Goal: Task Accomplishment & Management: Complete application form

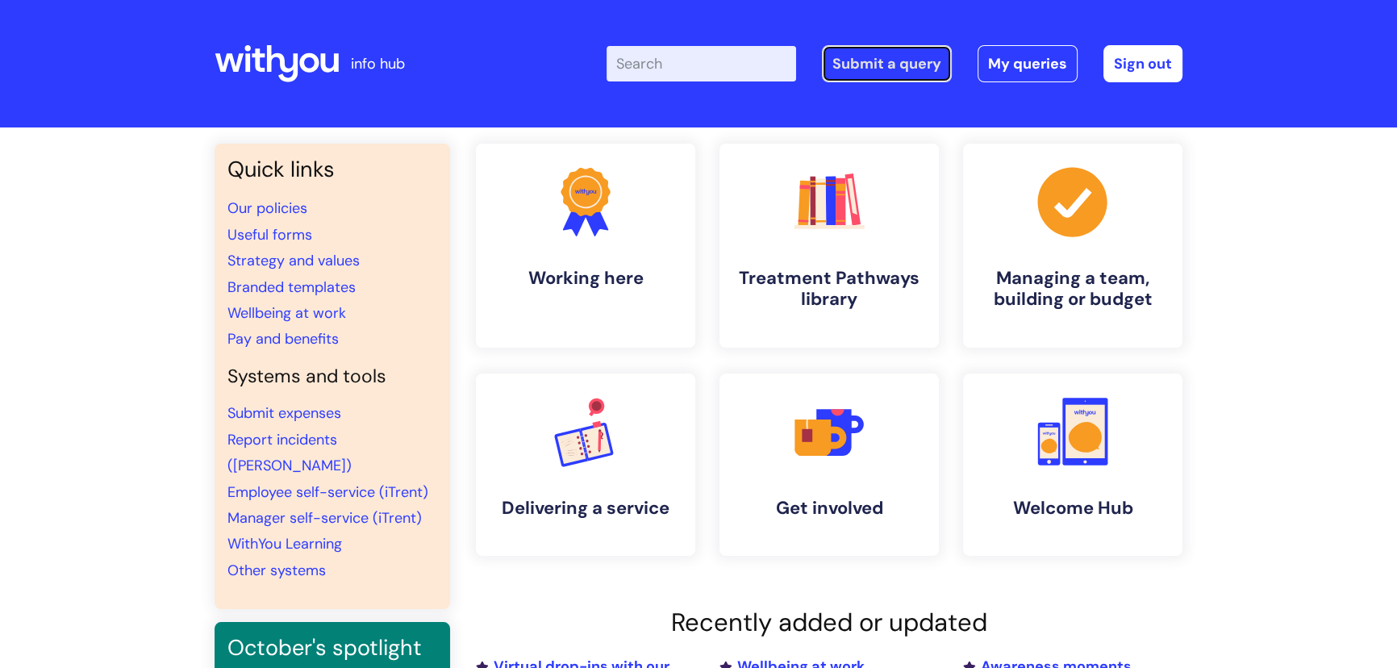
click at [885, 73] on link "Submit a query" at bounding box center [887, 63] width 130 height 37
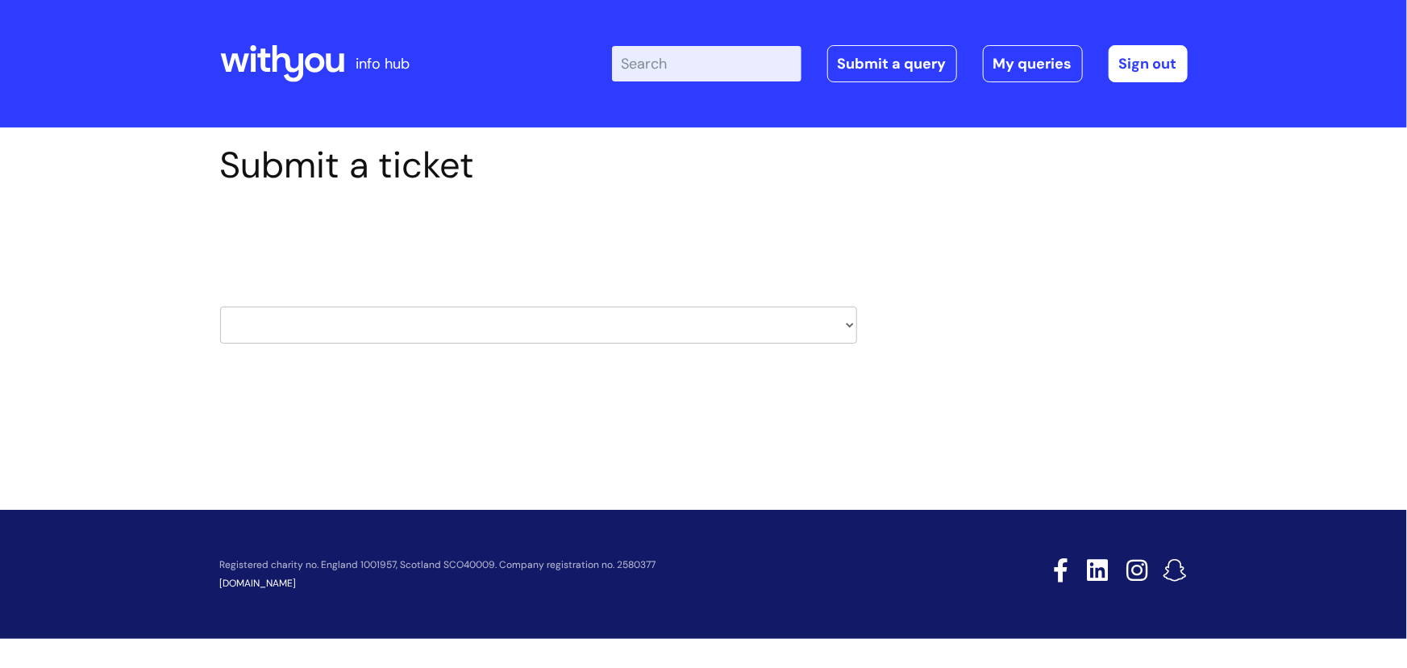
click at [402, 331] on select "HR / People IT and Support Clinical Drug Alerts Finance Accounts Data Support T…" at bounding box center [538, 324] width 637 height 37
select select "it_and_support"
click at [220, 306] on select "HR / People IT and Support Clinical Drug Alerts Finance Accounts Data Support T…" at bounding box center [538, 324] width 637 height 37
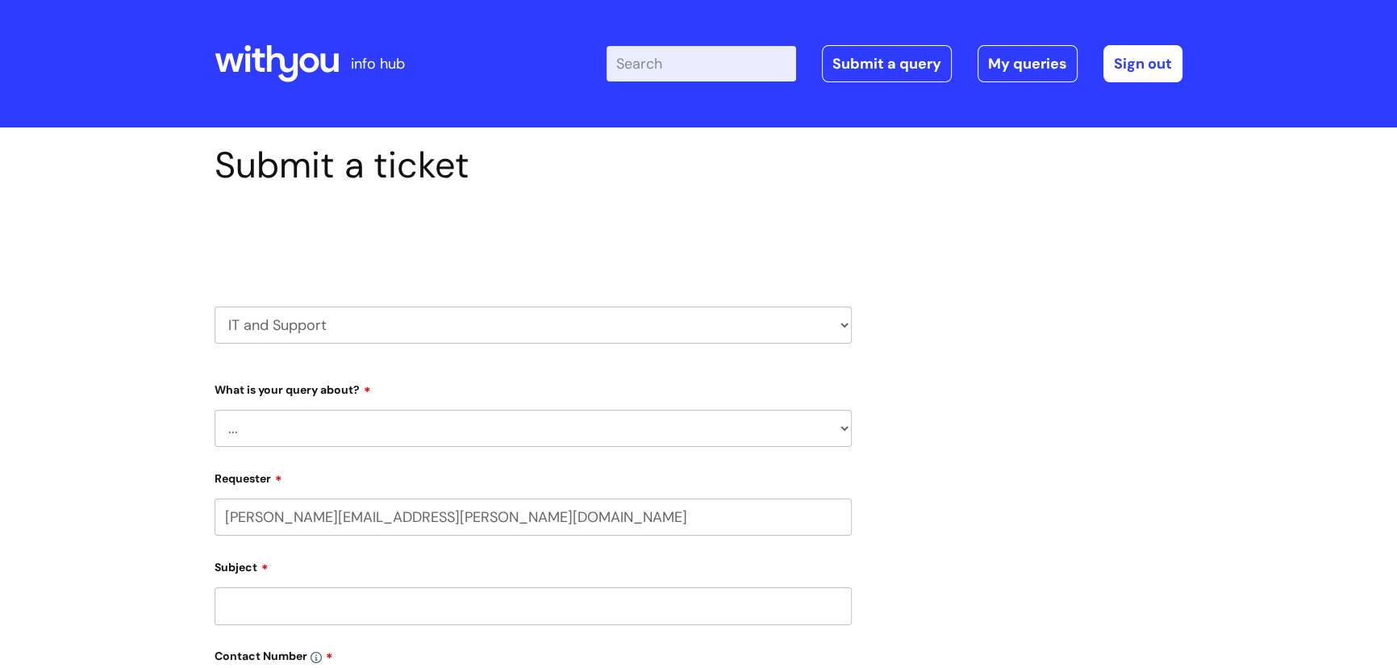
click at [343, 417] on select "... Mobile Phone Reset & MFA Accounts, Starters and Leavers IT Hardware issue I…" at bounding box center [533, 428] width 637 height 37
select select "IT Hardware issue"
click at [215, 410] on select "... Mobile Phone Reset & MFA Accounts, Starters and Leavers IT Hardware issue I…" at bounding box center [533, 428] width 637 height 37
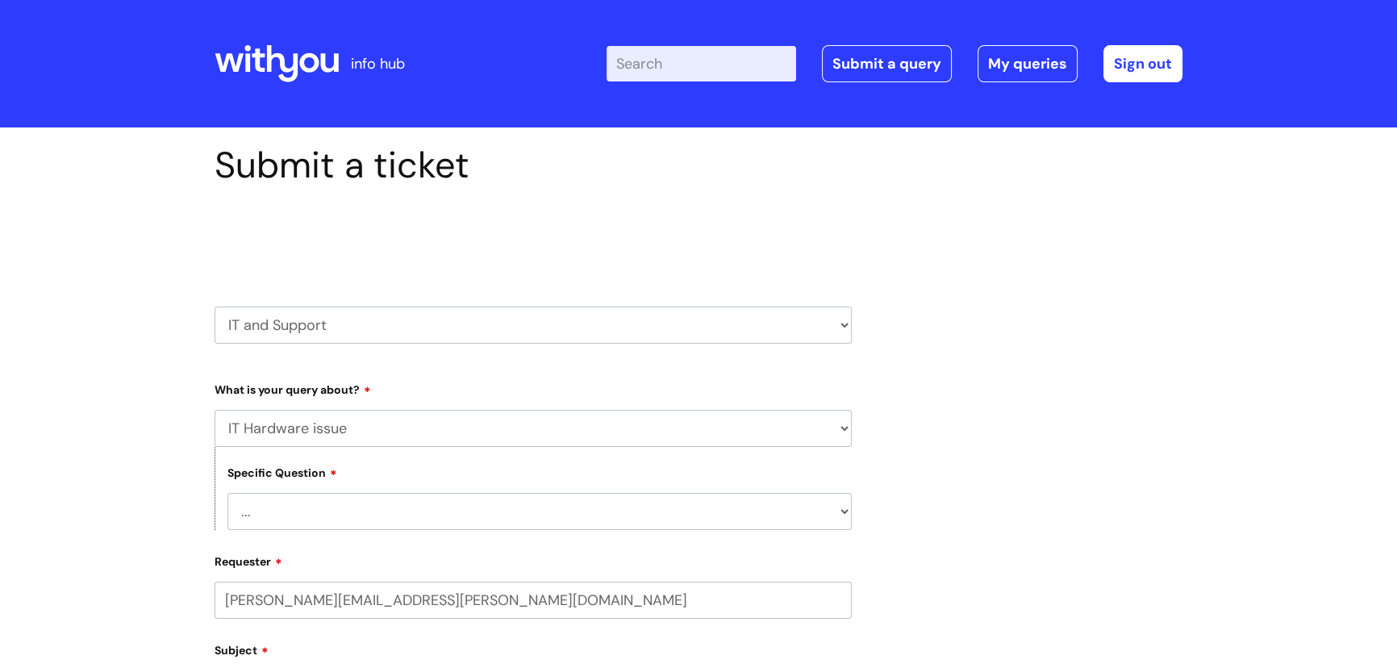
click at [309, 512] on select "... I need a new or replacement ... I’m waiting for new or replacement hardware…" at bounding box center [539, 511] width 624 height 37
select select "Problem with Laptop or Chromebook"
click at [227, 493] on select "... I need a new or replacement ... I’m waiting for new or replacement hardware…" at bounding box center [539, 511] width 624 height 37
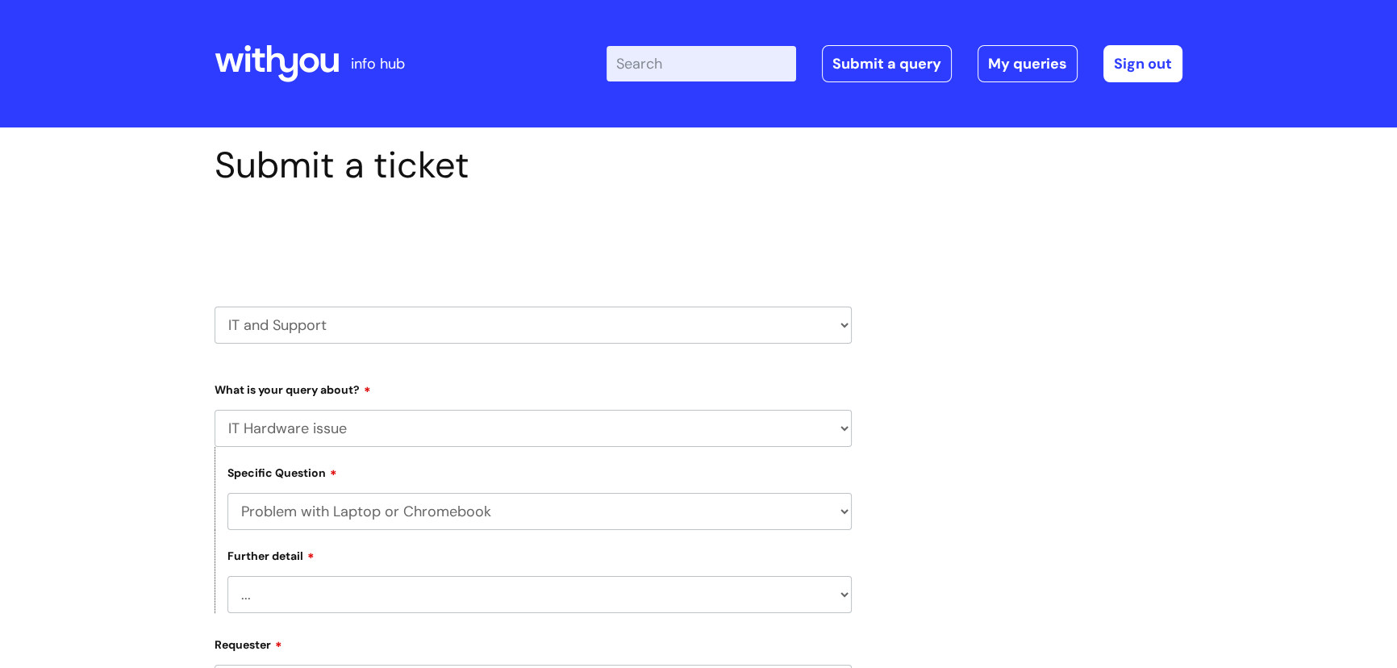
click at [306, 587] on select "... I’ve no sound / microphone I’ve got no internet or wifi I’ve got no camera …" at bounding box center [539, 594] width 624 height 37
select select "I’ve got a display issue"
click at [227, 577] on select "... I’ve no sound / microphone I’ve got no internet or wifi I’ve got no camera …" at bounding box center [539, 594] width 624 height 37
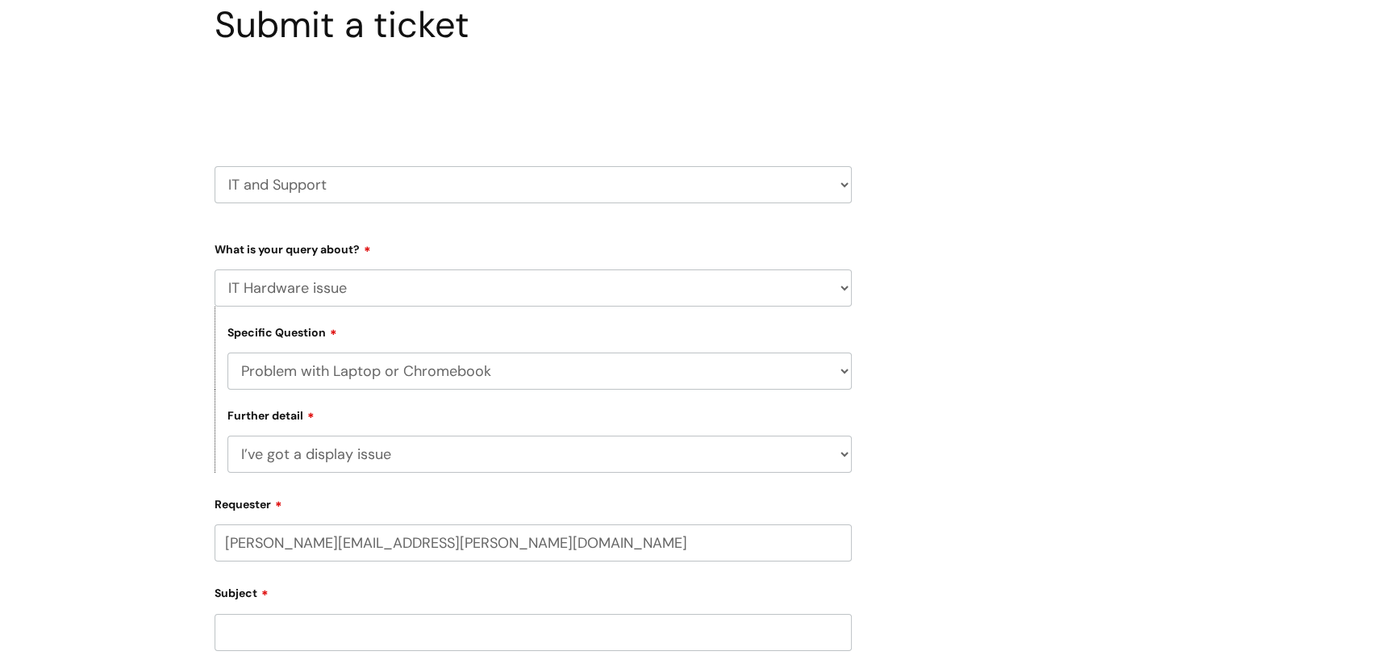
scroll to position [146, 0]
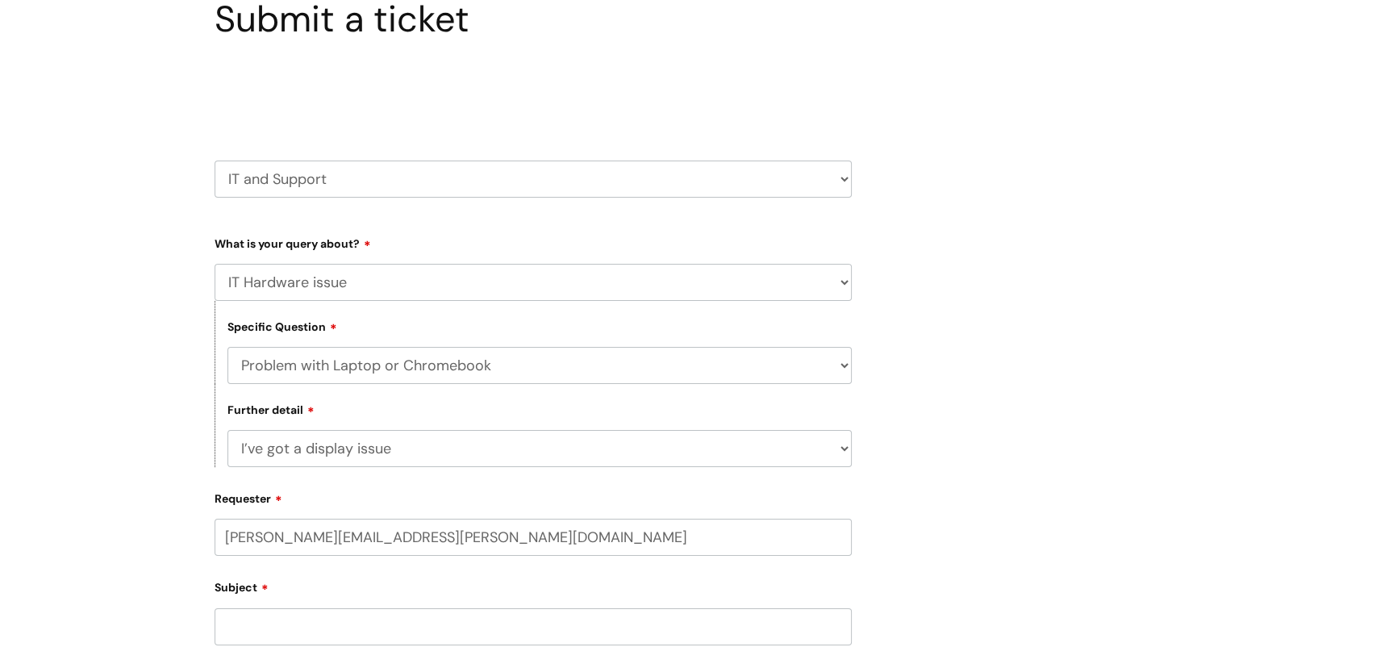
click at [285, 621] on input "Subject" at bounding box center [533, 626] width 637 height 37
paste input "355528 a"
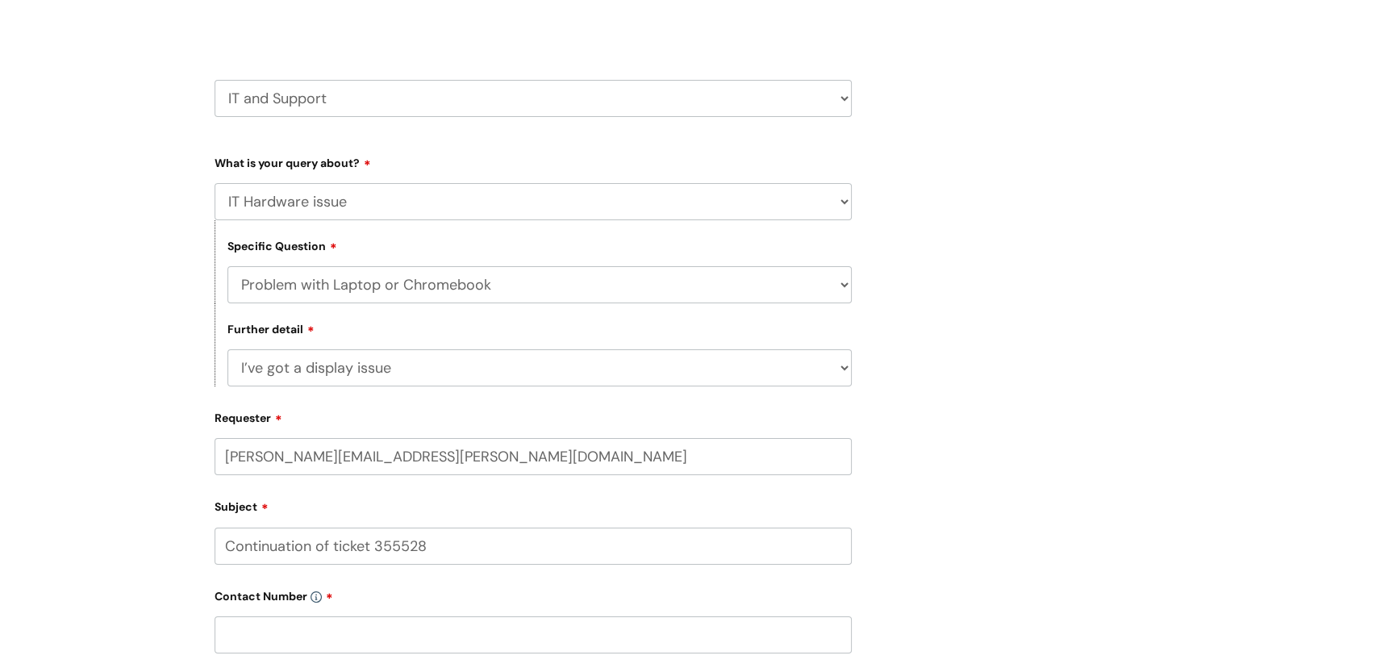
scroll to position [366, 0]
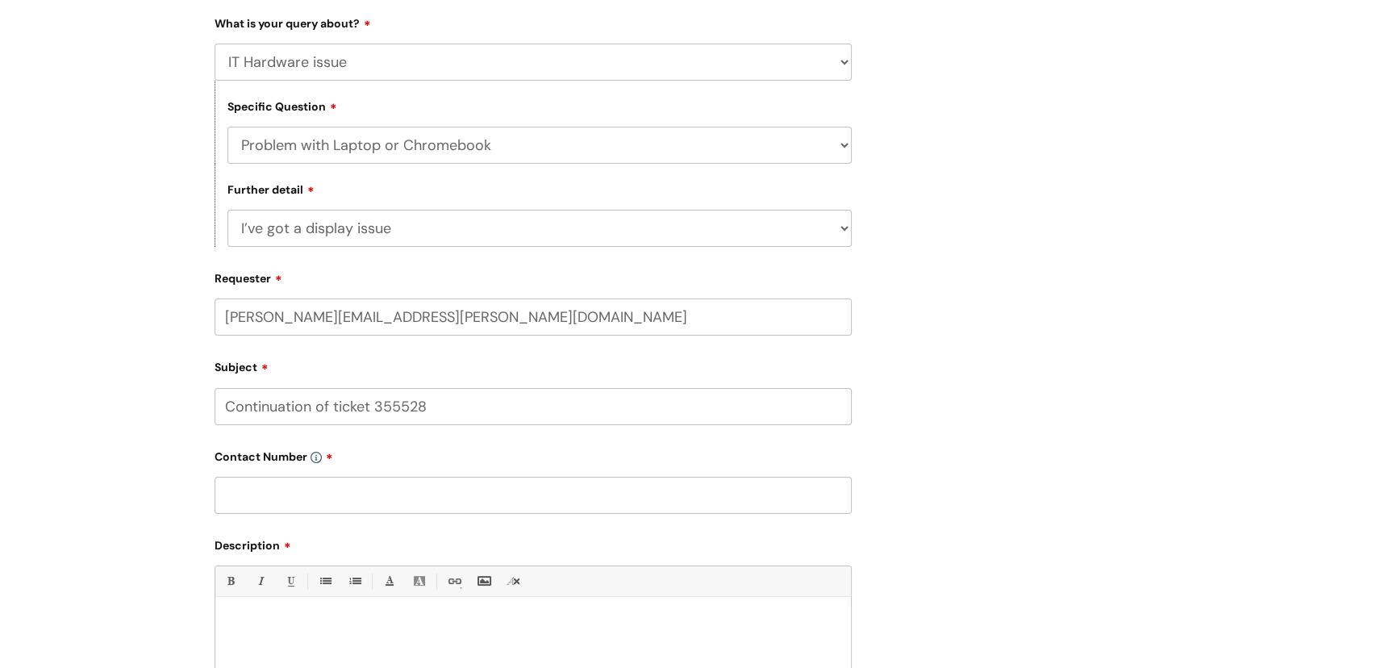
type input "Continuation of ticket 355528"
click at [272, 487] on input "text" at bounding box center [533, 495] width 637 height 37
click at [286, 620] on p at bounding box center [532, 625] width 611 height 15
click at [318, 498] on input "text" at bounding box center [533, 495] width 637 height 37
paste input "07966586929"
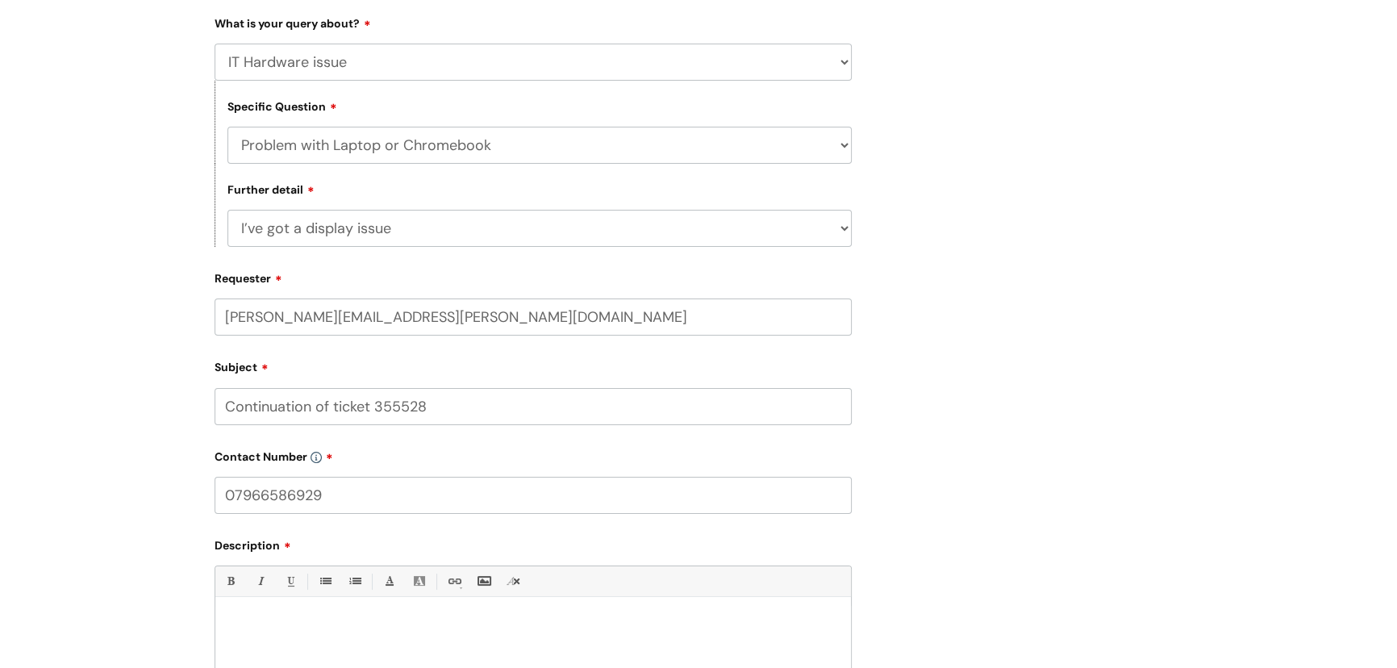
type input "07966586929"
click at [260, 629] on p at bounding box center [532, 625] width 611 height 15
click at [628, 646] on p "Angela Bubb has a issue with her laptop which is now preventing her from working" at bounding box center [532, 639] width 611 height 15
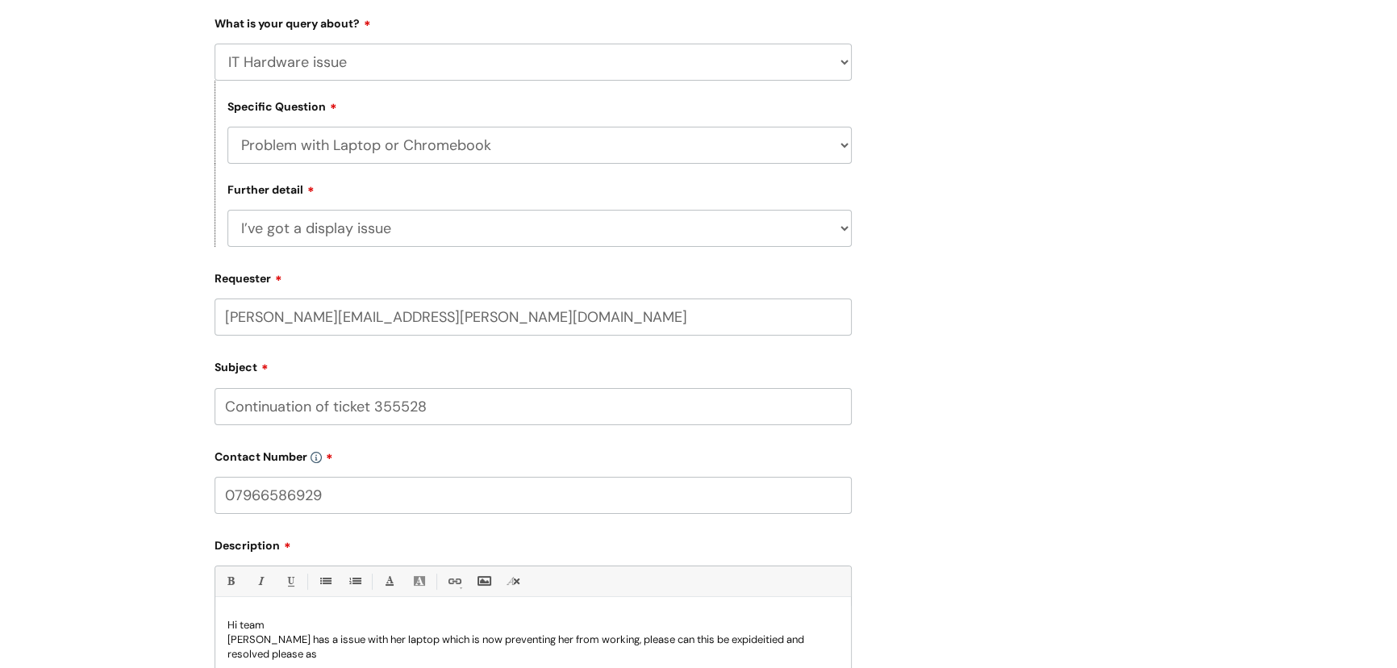
drag, startPoint x: 749, startPoint y: 647, endPoint x: 394, endPoint y: 659, distance: 355.1
click at [399, 659] on p "Angela Bubb has a issue with her laptop which is now preventing her from workin…" at bounding box center [532, 646] width 611 height 29
drag, startPoint x: 327, startPoint y: 500, endPoint x: 198, endPoint y: 499, distance: 129.0
click at [198, 499] on div "Submit a ticket Select issue type HR / People IT and Support Clinical Drug Aler…" at bounding box center [698, 349] width 1397 height 1177
click at [671, 653] on p "Angela Bubb has a issue with her laptop which is now preventing her from workin…" at bounding box center [532, 646] width 611 height 29
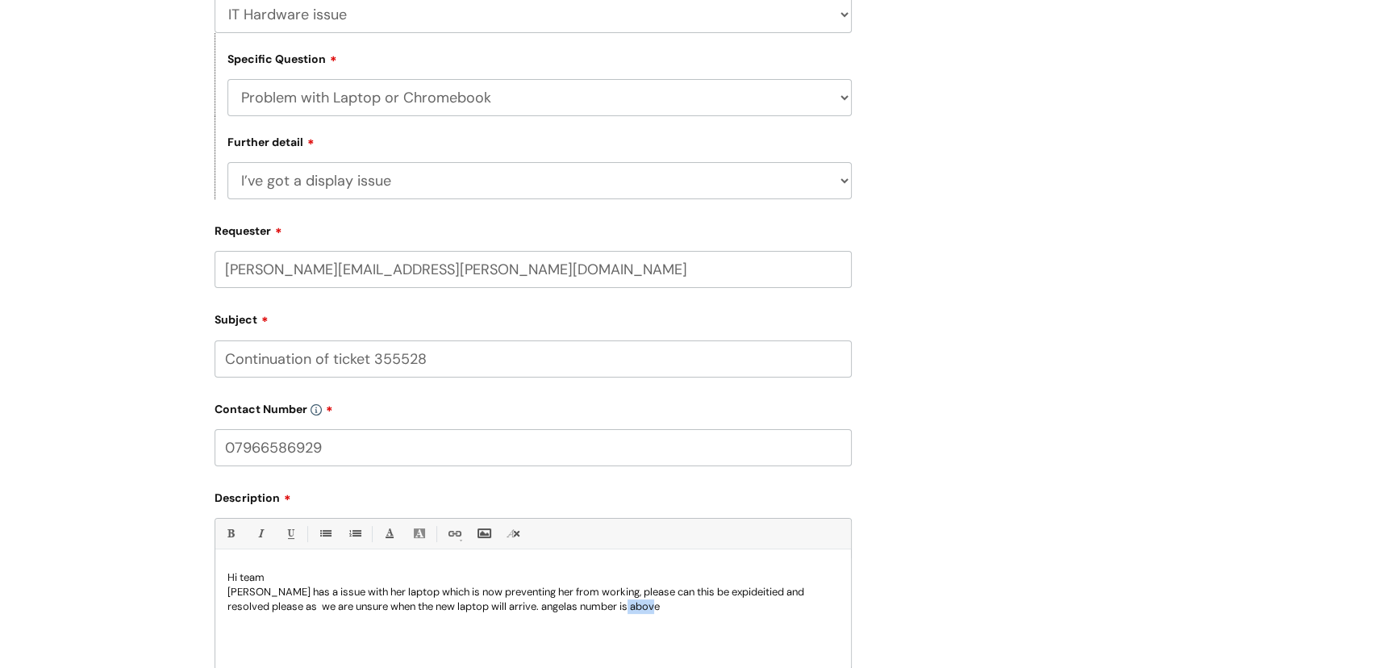
scroll to position [444, 0]
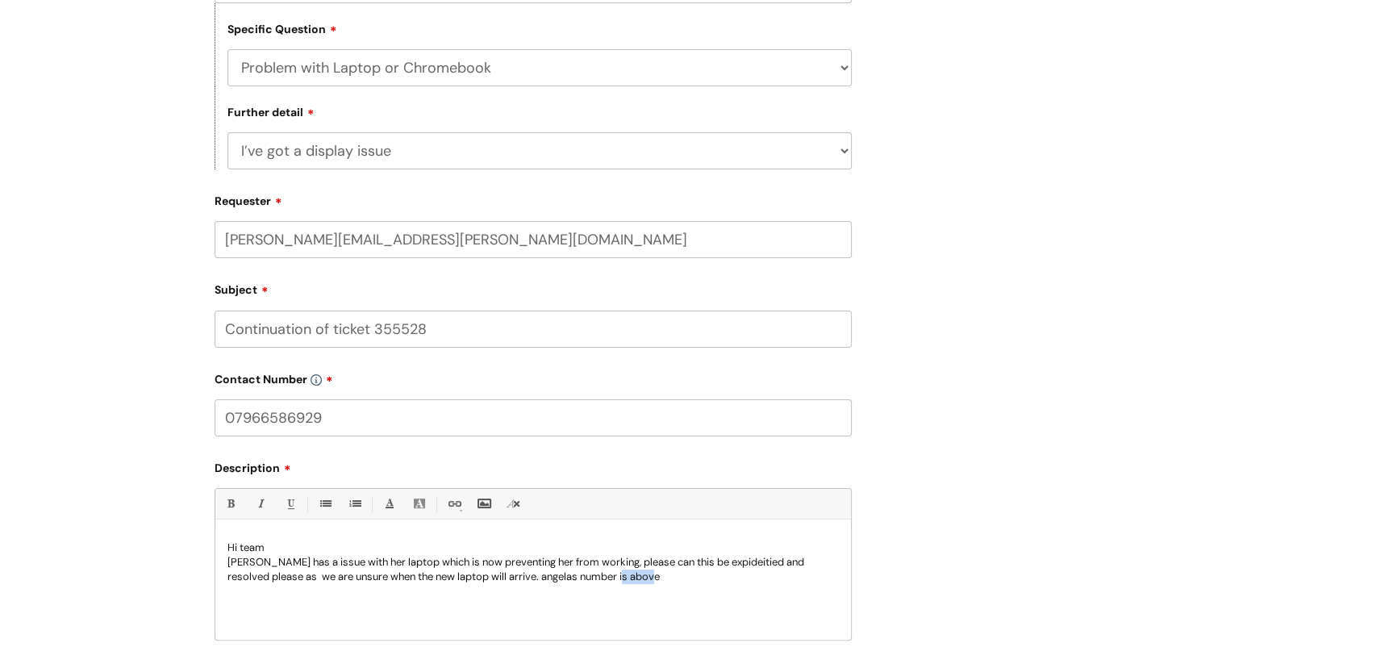
drag, startPoint x: 671, startPoint y: 653, endPoint x: 639, endPoint y: 589, distance: 72.1
click at [639, 589] on div "Hi team Angela Bubb has a issue with her laptop which is now preventing her fro…" at bounding box center [533, 583] width 636 height 111
click at [727, 582] on p "Angela Bubb has a issue with her laptop which is now preventing her from workin…" at bounding box center [532, 569] width 611 height 29
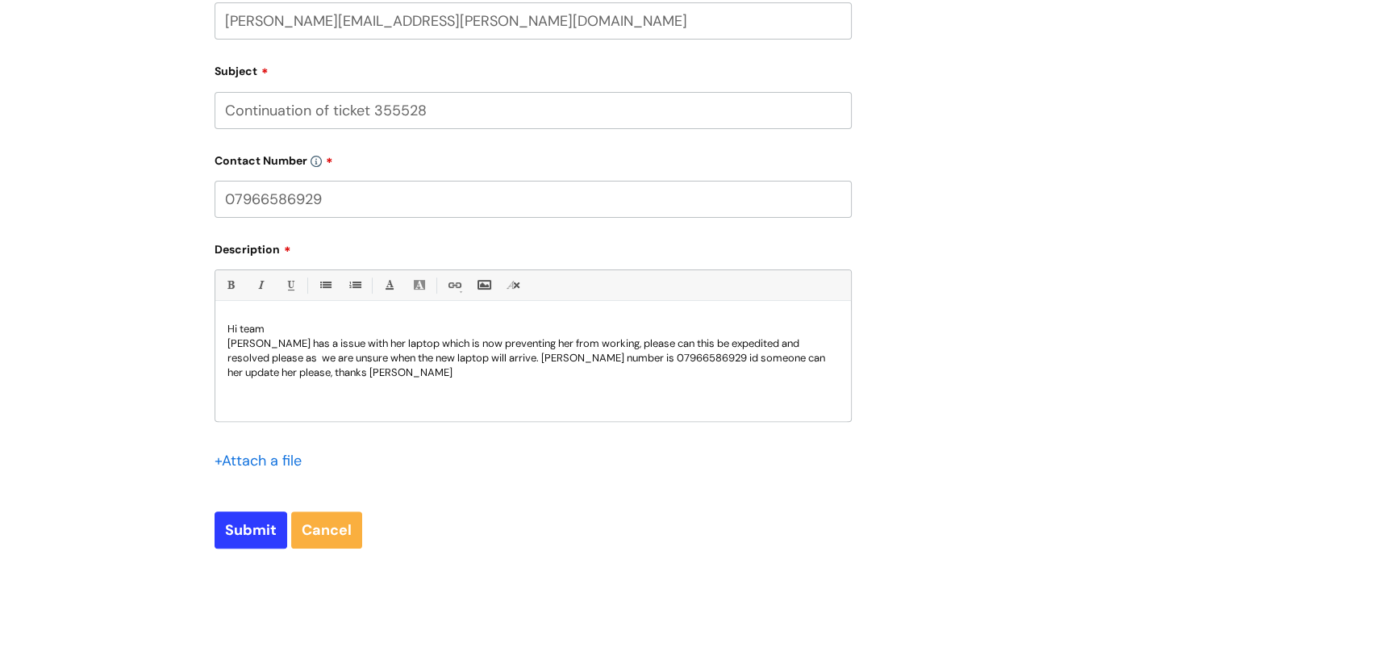
scroll to position [663, 0]
click at [258, 533] on input "Submit" at bounding box center [251, 529] width 73 height 37
type input "Please Wait..."
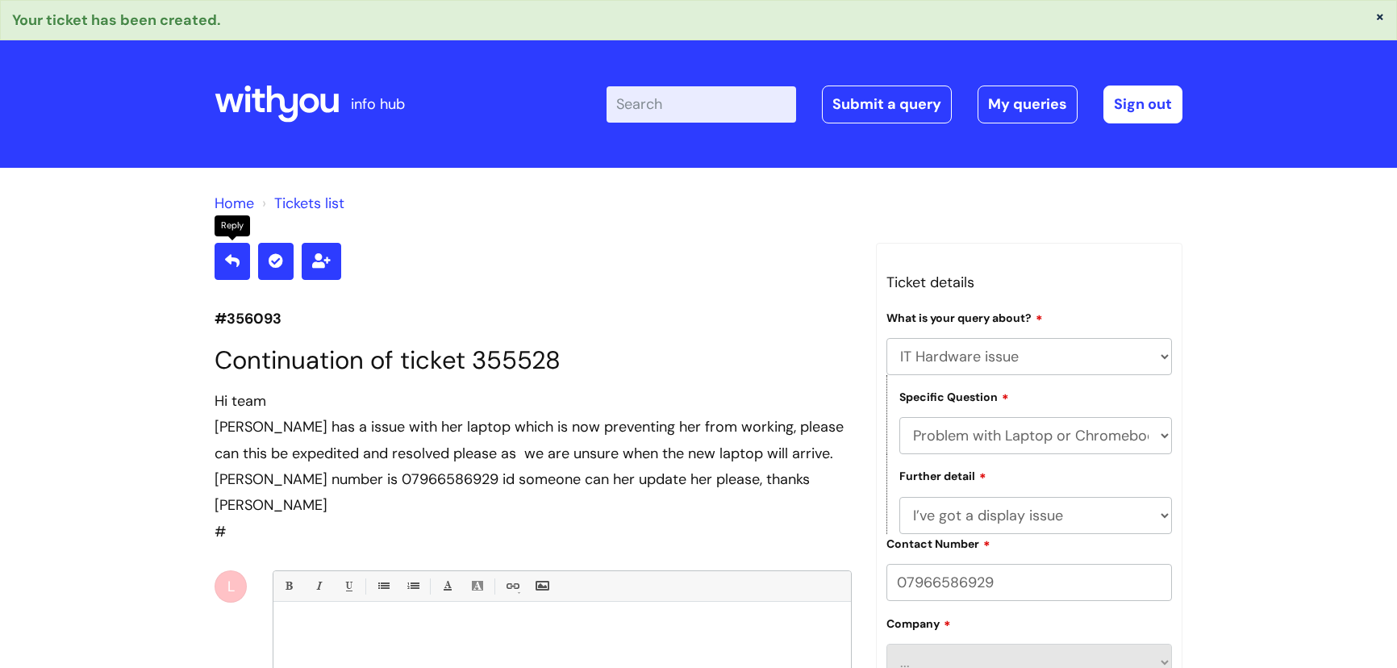
select select "IT Hardware issue"
select select "Problem with Laptop or Chromebook"
select select "I’ve got a display issue"
